Goal: Information Seeking & Learning: Learn about a topic

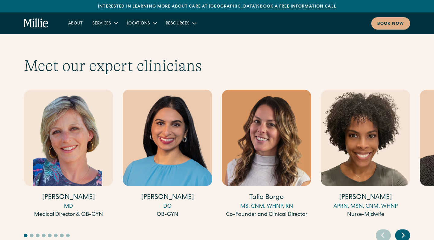
scroll to position [1641, 0]
click at [403, 233] on icon "Next slide" at bounding box center [403, 235] width 2 height 5
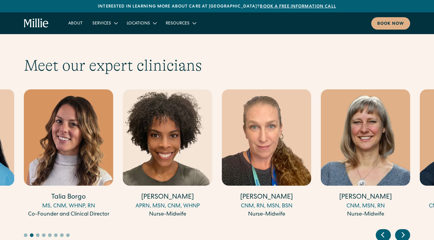
click at [403, 233] on icon "Next slide" at bounding box center [403, 235] width 2 height 5
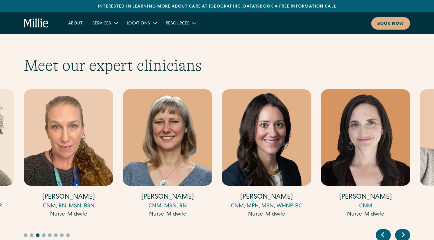
click at [403, 233] on icon "Next slide" at bounding box center [403, 235] width 2 height 5
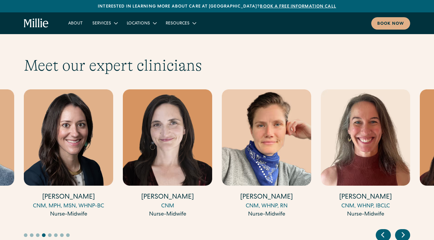
click at [403, 233] on icon "Next slide" at bounding box center [403, 235] width 2 height 5
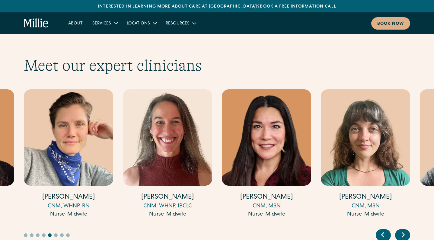
click at [403, 233] on icon "Next slide" at bounding box center [403, 235] width 2 height 5
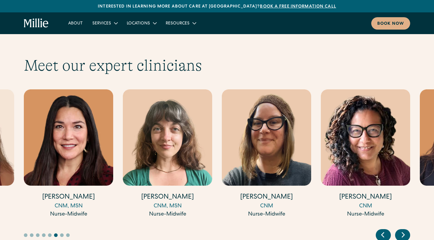
click at [405, 230] on icon "Next slide" at bounding box center [403, 234] width 9 height 9
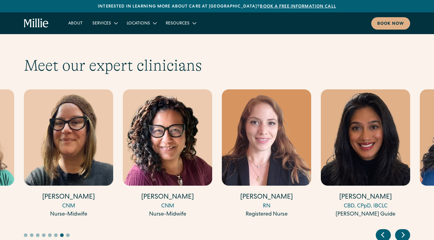
click at [405, 230] on icon "Next slide" at bounding box center [403, 234] width 9 height 9
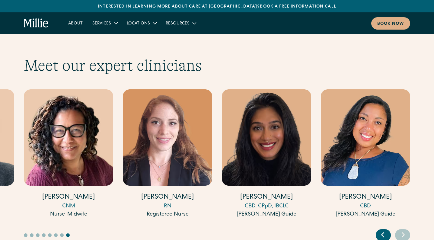
click at [405, 230] on icon "Next slide" at bounding box center [403, 234] width 9 height 9
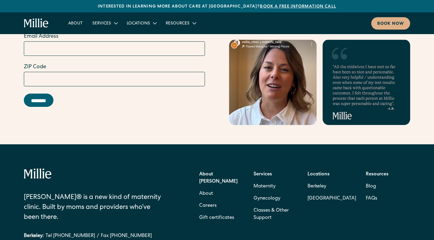
scroll to position [2391, 0]
click at [211, 200] on link "Careers" at bounding box center [208, 206] width 18 height 12
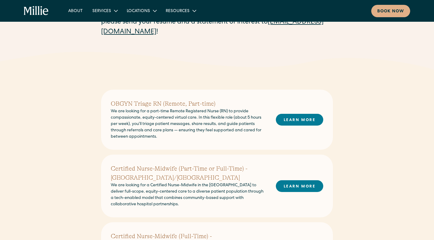
scroll to position [93, 0]
click at [155, 105] on h2 "OBGYN Triage RN (Remote, Part-time)" at bounding box center [188, 103] width 155 height 9
click at [290, 119] on link "LEARN MORE" at bounding box center [299, 120] width 47 height 12
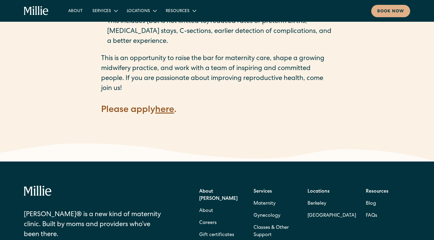
scroll to position [855, 0]
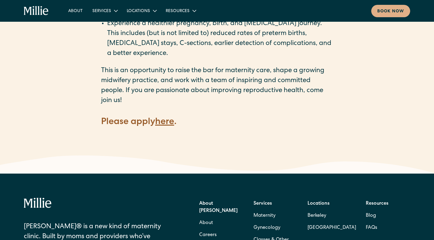
click at [168, 118] on strong "here" at bounding box center [164, 122] width 19 height 9
